Goal: Go to known website: Go to known website

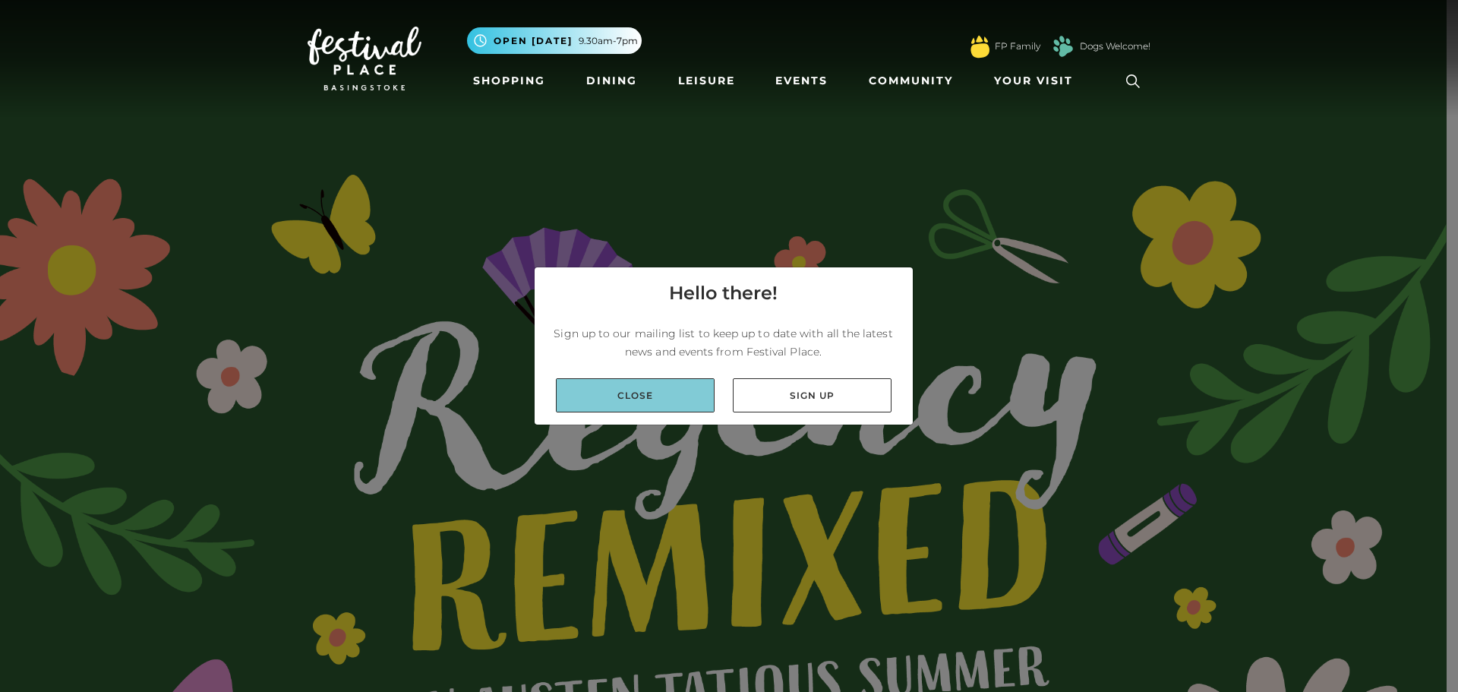
click at [640, 299] on link "Close" at bounding box center [635, 395] width 159 height 34
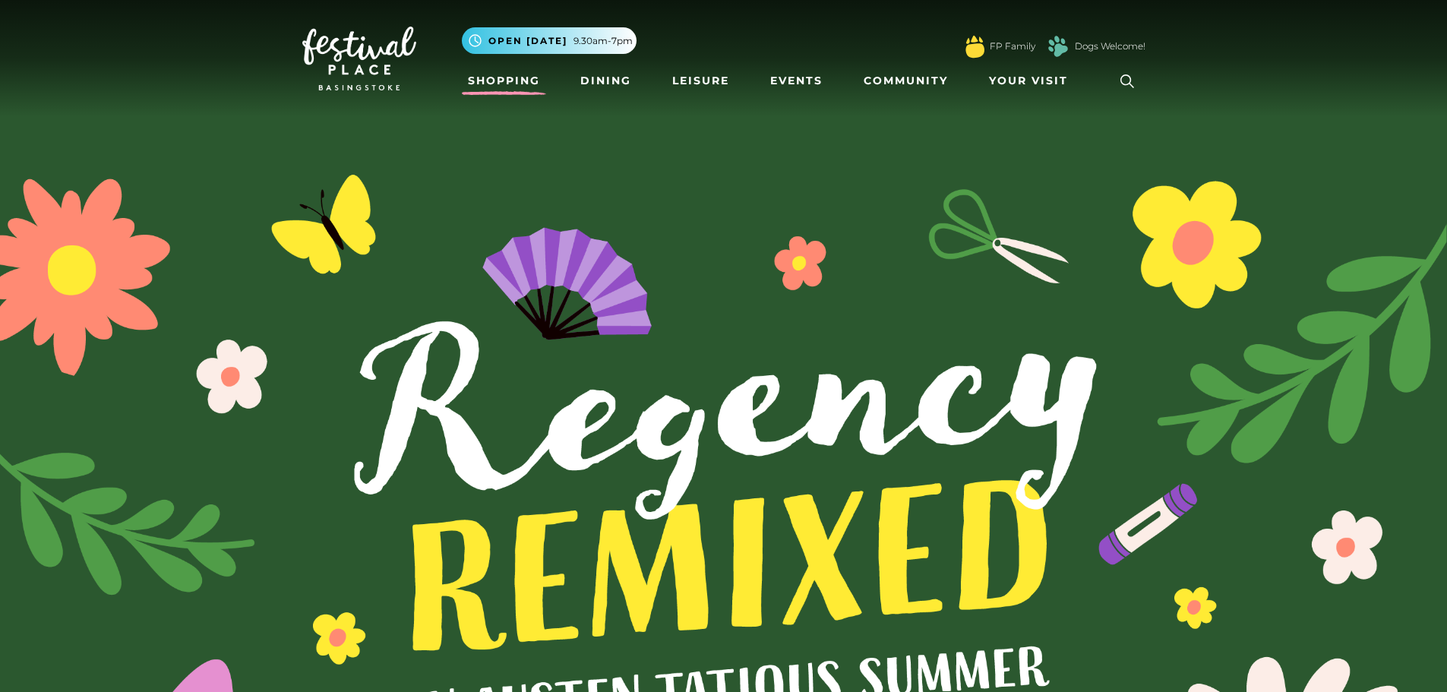
click at [502, 76] on link "Shopping" at bounding box center [504, 81] width 84 height 28
click at [503, 84] on link "Shopping" at bounding box center [504, 81] width 84 height 28
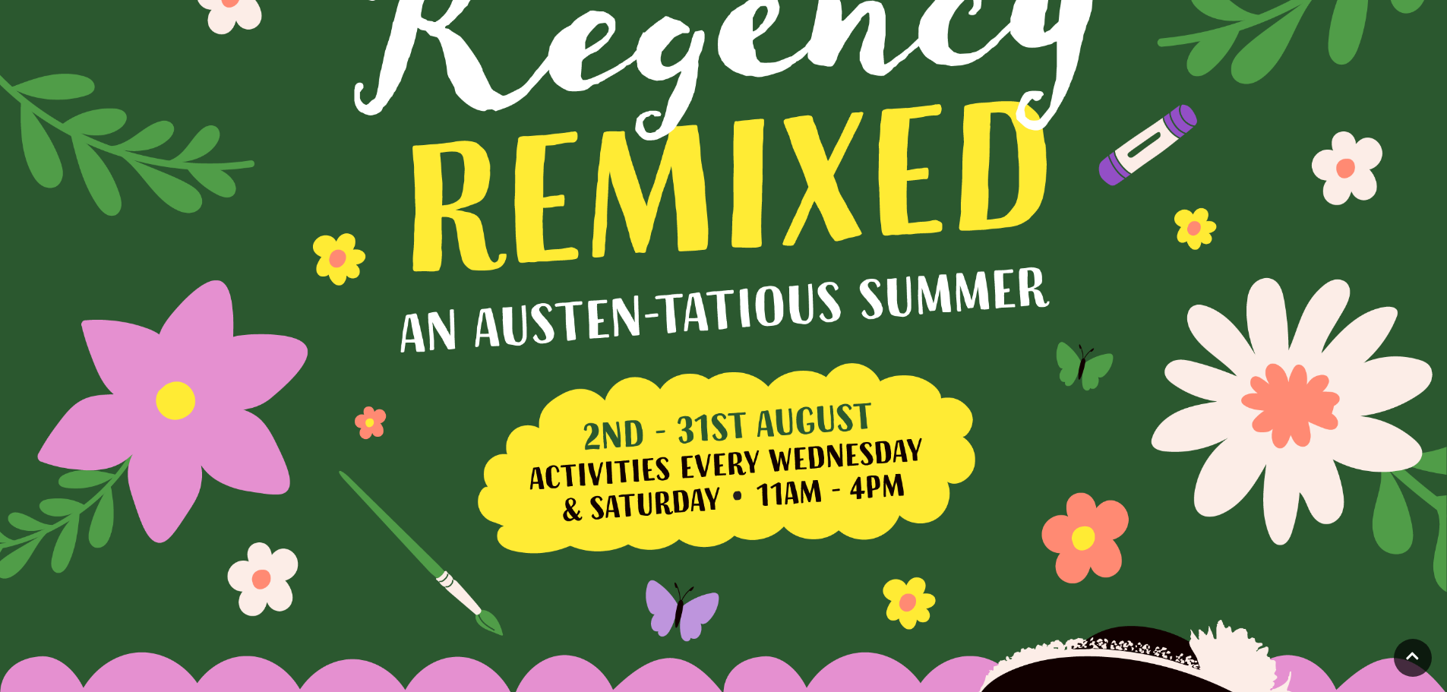
scroll to position [456, 0]
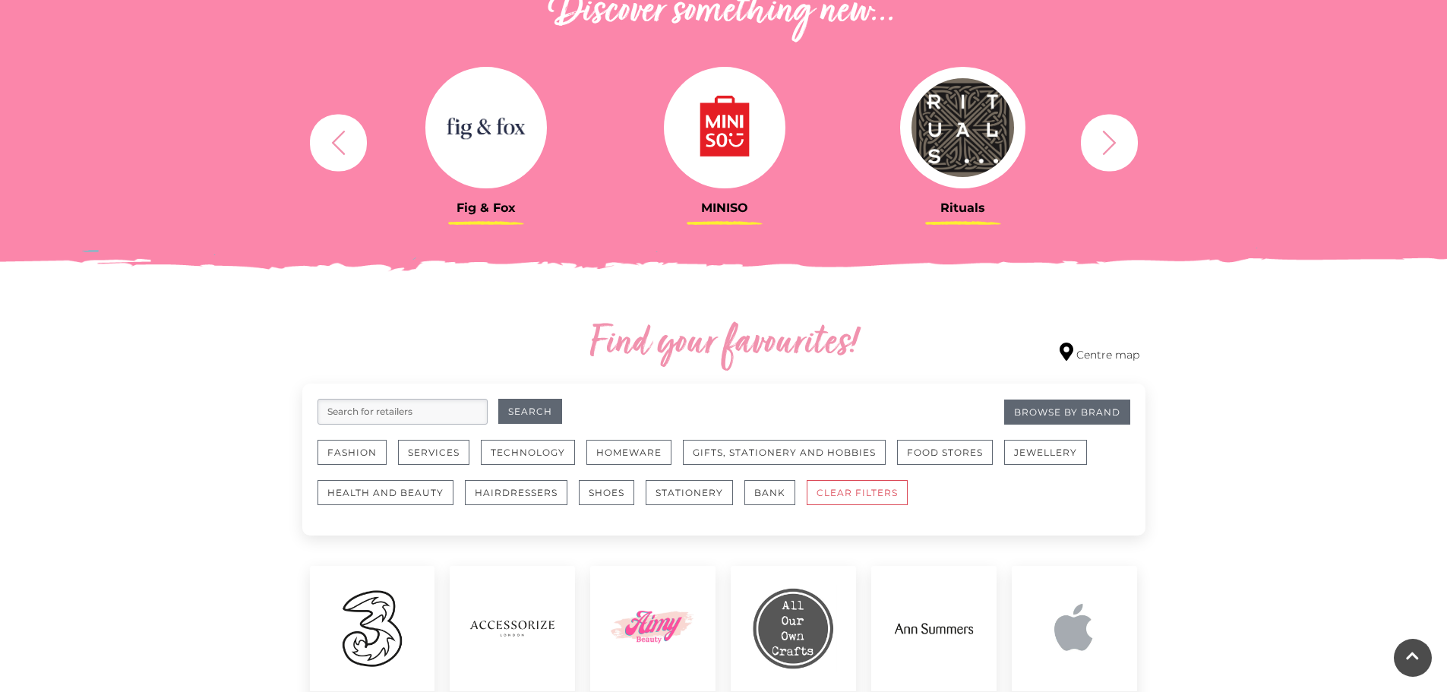
scroll to position [608, 0]
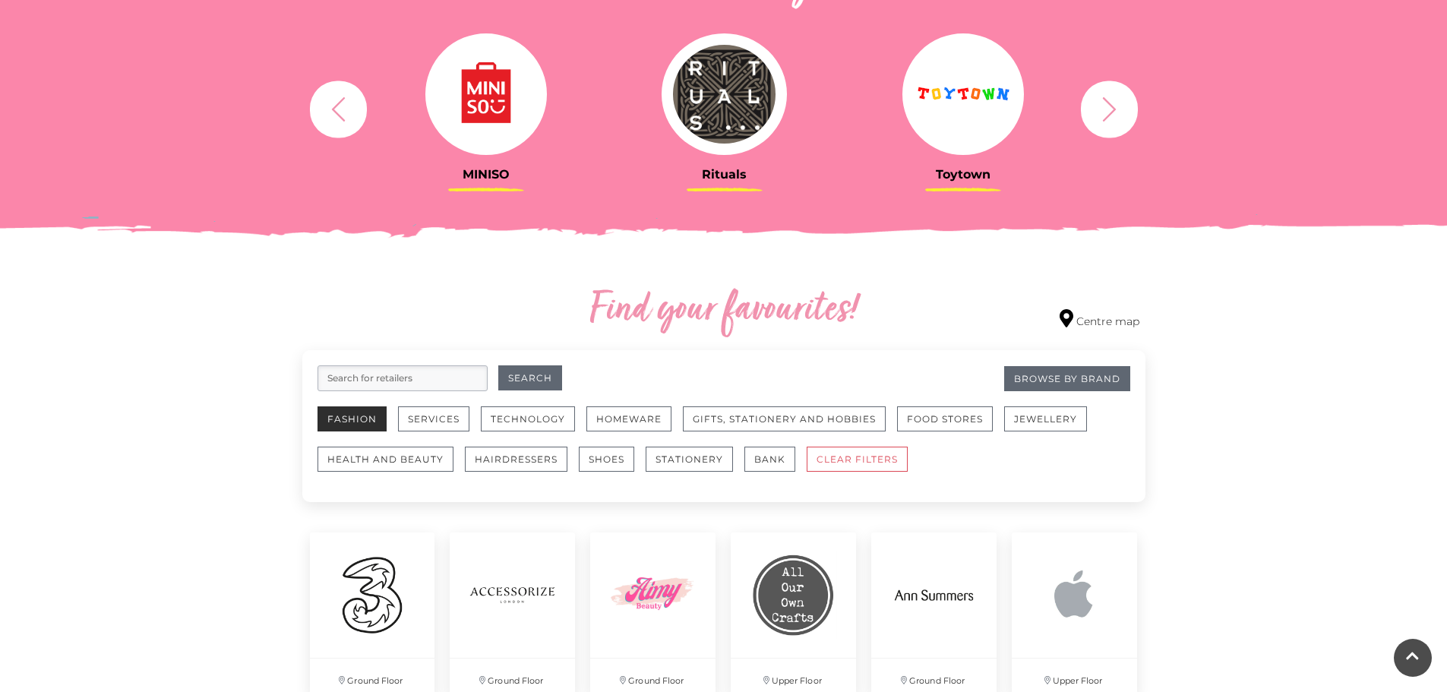
click at [361, 417] on button "Fashion" at bounding box center [351, 418] width 69 height 25
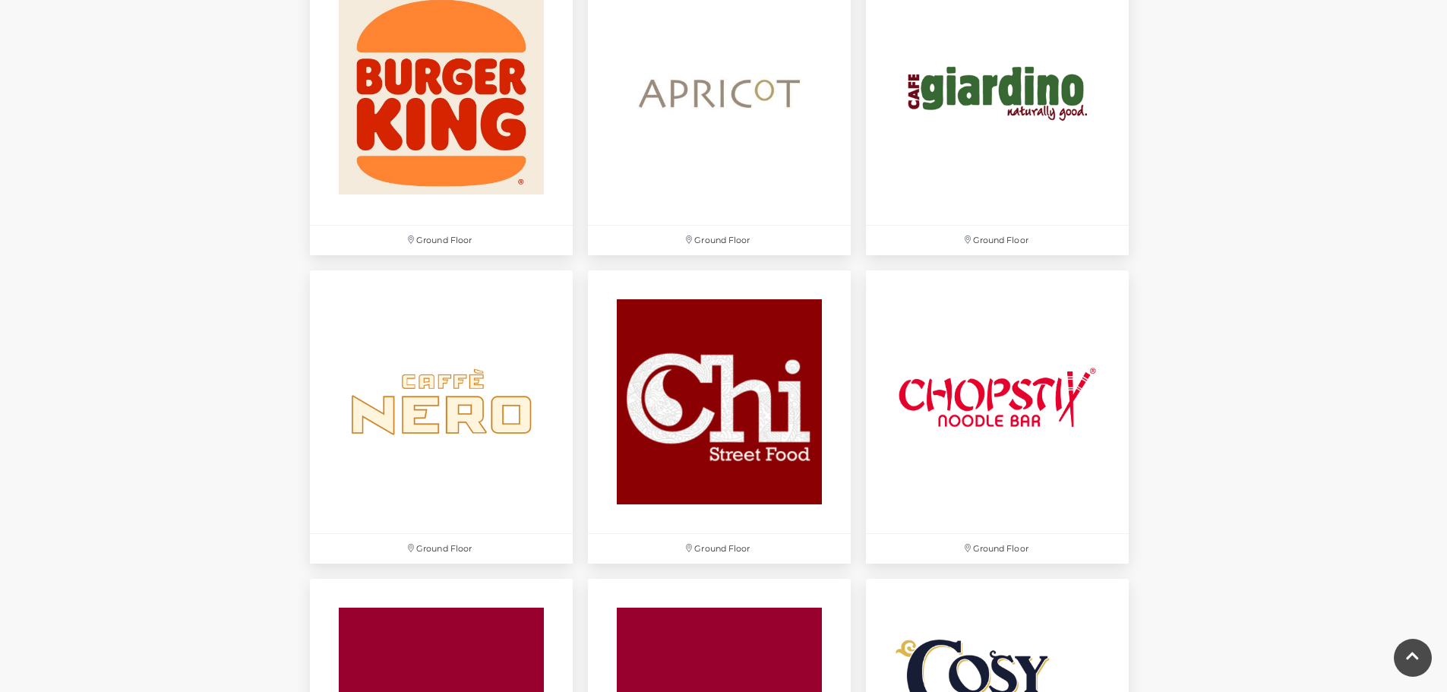
scroll to position [1443, 0]
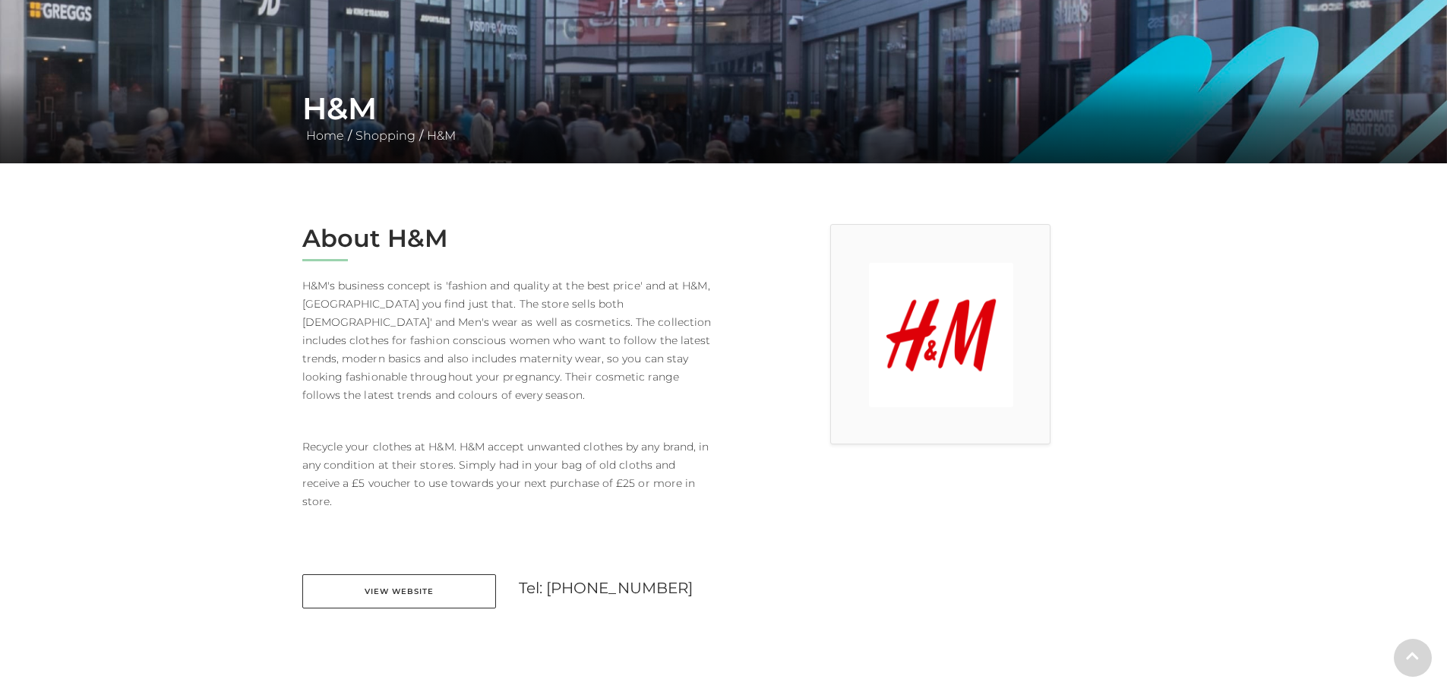
scroll to position [304, 0]
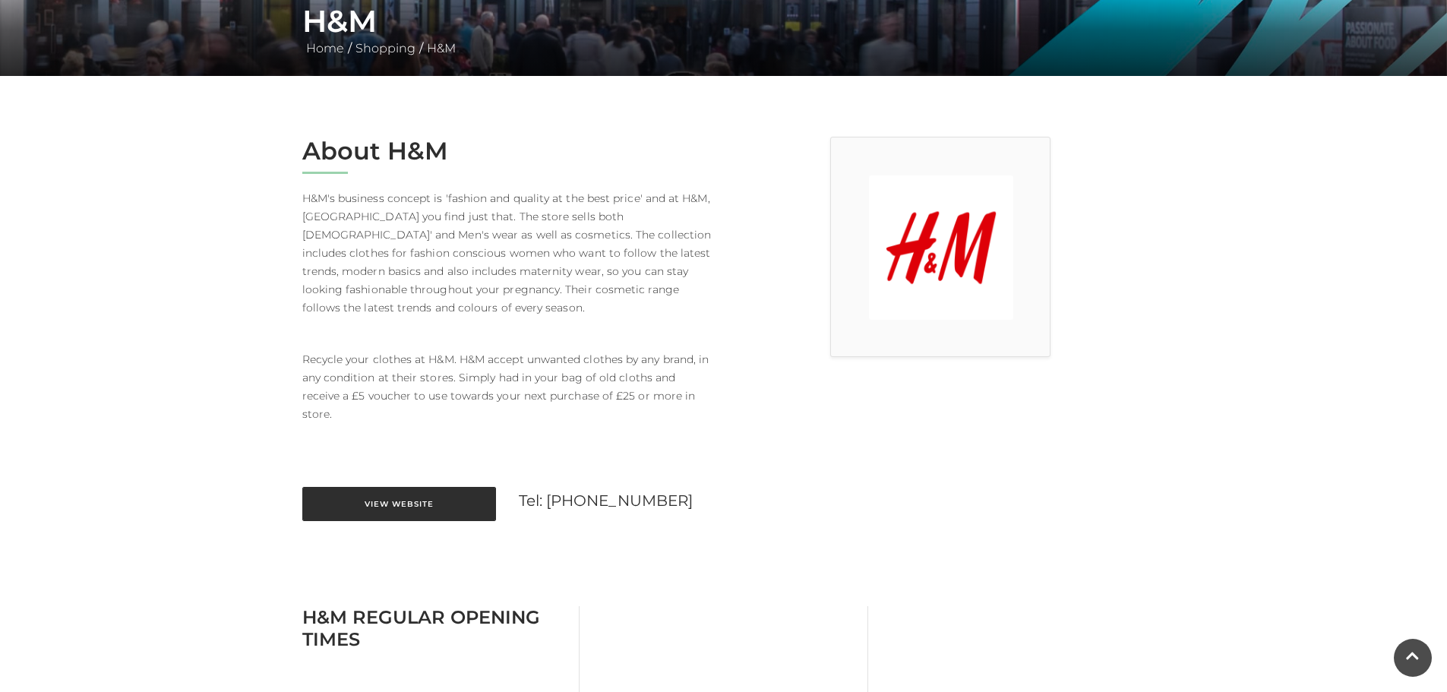
click at [422, 487] on link "View Website" at bounding box center [399, 504] width 194 height 34
